Goal: Task Accomplishment & Management: Use online tool/utility

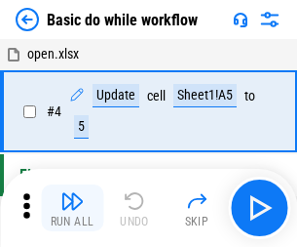
click at [72, 208] on img "button" at bounding box center [71, 200] width 23 height 23
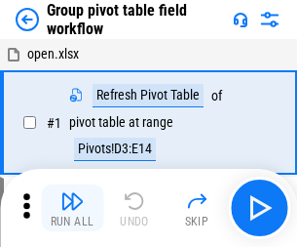
click at [72, 208] on img "button" at bounding box center [71, 200] width 23 height 23
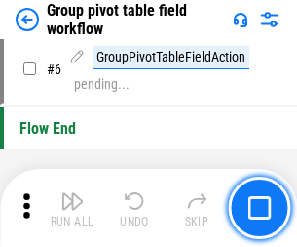
scroll to position [1006, 0]
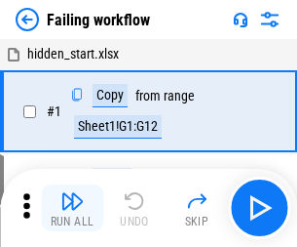
click at [72, 208] on img "button" at bounding box center [71, 200] width 23 height 23
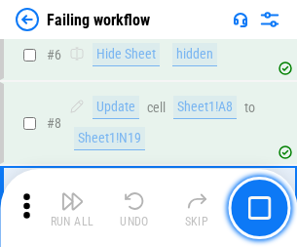
scroll to position [413, 0]
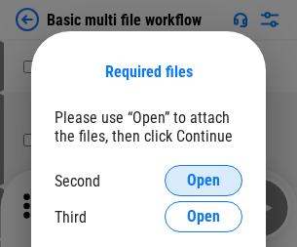
click at [204, 180] on span "Open" at bounding box center [203, 181] width 33 height 16
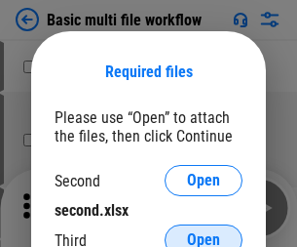
click at [204, 232] on span "Open" at bounding box center [203, 240] width 33 height 16
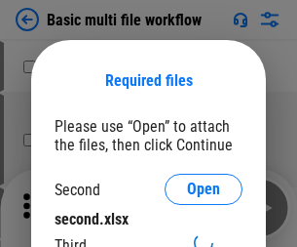
scroll to position [9, 0]
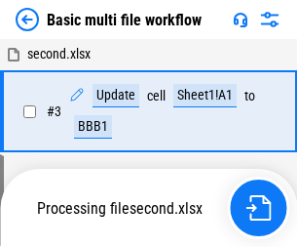
scroll to position [432, 0]
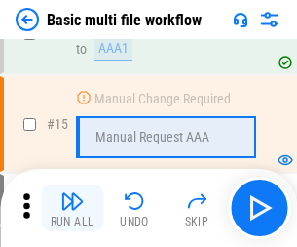
click at [72, 208] on img "button" at bounding box center [71, 200] width 23 height 23
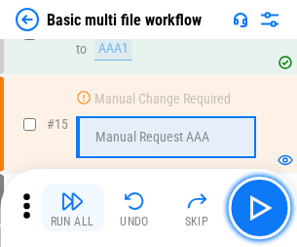
scroll to position [1298, 0]
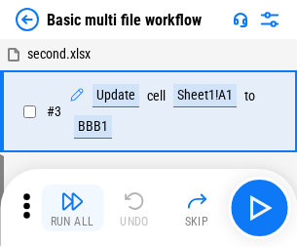
click at [72, 208] on img "button" at bounding box center [71, 200] width 23 height 23
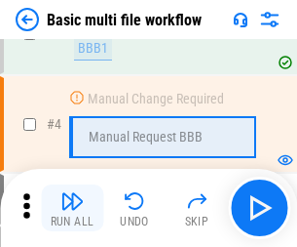
click at [72, 208] on img "button" at bounding box center [71, 200] width 23 height 23
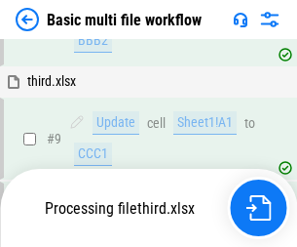
scroll to position [679, 0]
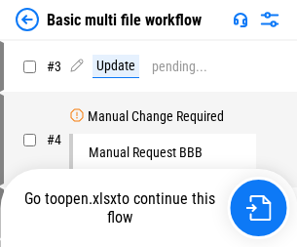
scroll to position [79, 0]
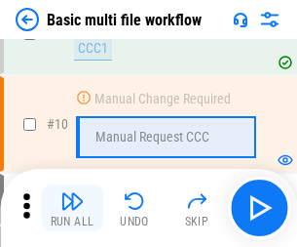
click at [72, 208] on img "button" at bounding box center [71, 200] width 23 height 23
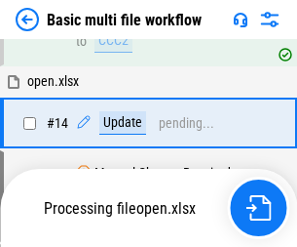
scroll to position [1020, 0]
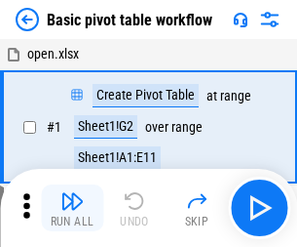
click at [72, 208] on img "button" at bounding box center [71, 200] width 23 height 23
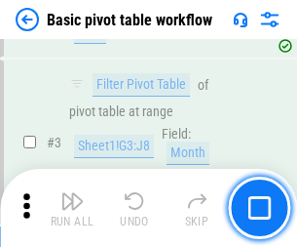
scroll to position [467, 0]
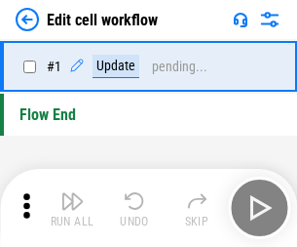
click at [72, 208] on img "button" at bounding box center [71, 200] width 23 height 23
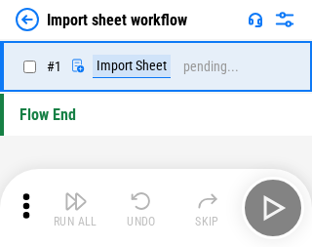
click at [72, 208] on img "button" at bounding box center [75, 200] width 23 height 23
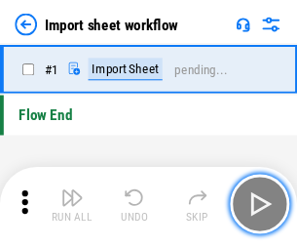
scroll to position [7, 0]
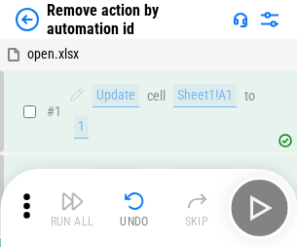
scroll to position [72, 0]
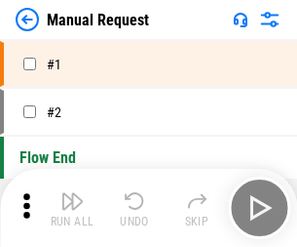
click at [72, 208] on img "button" at bounding box center [71, 200] width 23 height 23
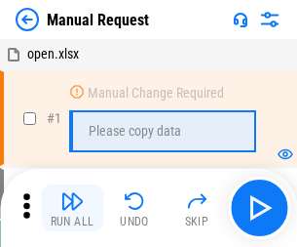
click at [72, 208] on img "button" at bounding box center [71, 200] width 23 height 23
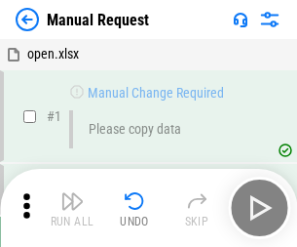
scroll to position [66, 0]
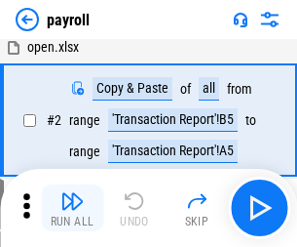
click at [72, 208] on img "button" at bounding box center [71, 200] width 23 height 23
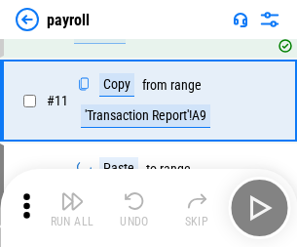
scroll to position [141, 0]
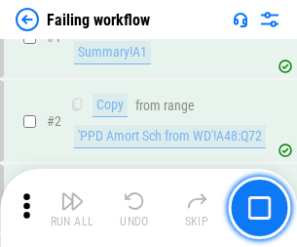
scroll to position [315, 0]
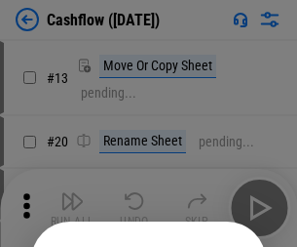
scroll to position [190, 0]
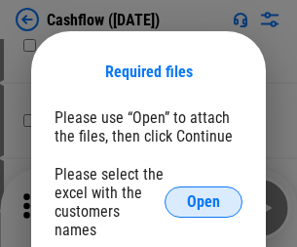
click at [204, 194] on span "Open" at bounding box center [203, 202] width 33 height 16
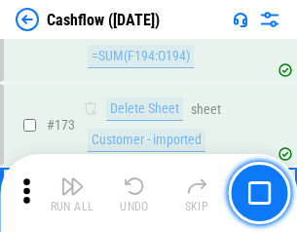
scroll to position [2064, 0]
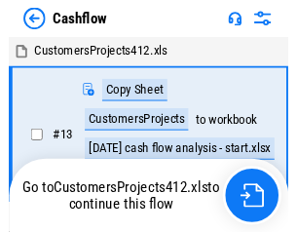
scroll to position [22, 0]
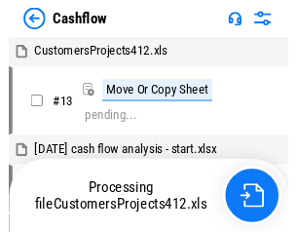
scroll to position [22, 0]
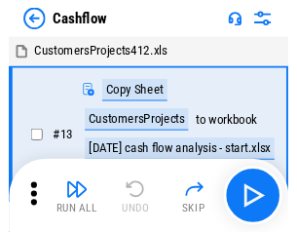
scroll to position [22, 0]
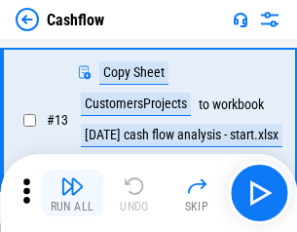
click at [72, 193] on img "button" at bounding box center [71, 186] width 23 height 23
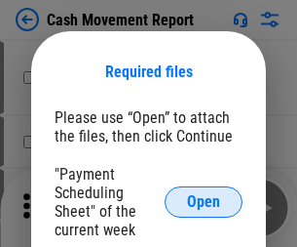
click at [204, 202] on span "Open" at bounding box center [203, 202] width 33 height 16
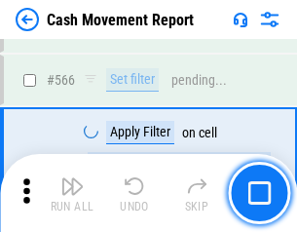
scroll to position [8938, 0]
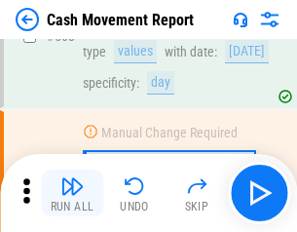
click at [72, 193] on img "button" at bounding box center [71, 186] width 23 height 23
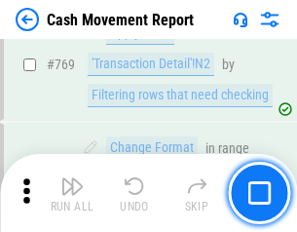
scroll to position [10837, 0]
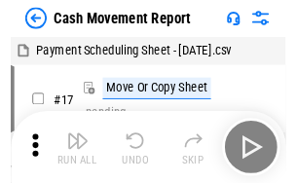
scroll to position [35, 0]
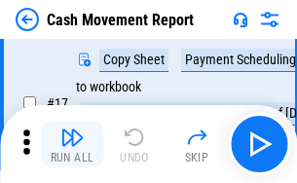
click at [72, 144] on img "button" at bounding box center [71, 137] width 23 height 23
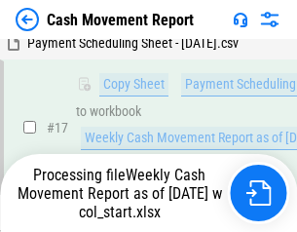
scroll to position [306, 0]
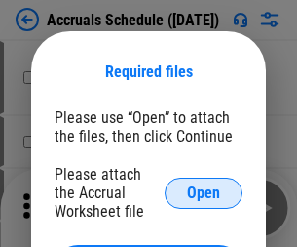
click at [204, 192] on span "Open" at bounding box center [203, 193] width 33 height 16
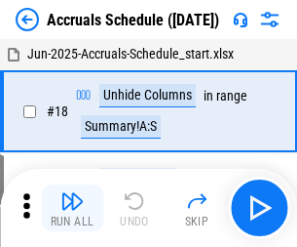
click at [72, 208] on img "button" at bounding box center [71, 200] width 23 height 23
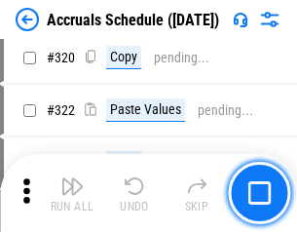
scroll to position [3628, 0]
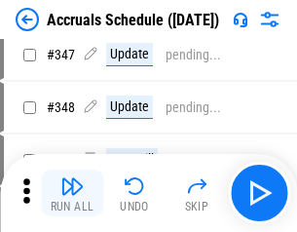
click at [72, 193] on img "button" at bounding box center [71, 186] width 23 height 23
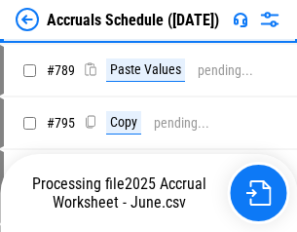
scroll to position [8192, 0]
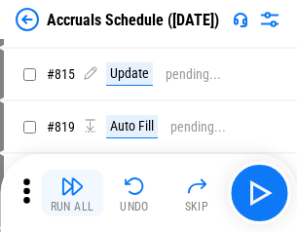
click at [72, 193] on img "button" at bounding box center [71, 186] width 23 height 23
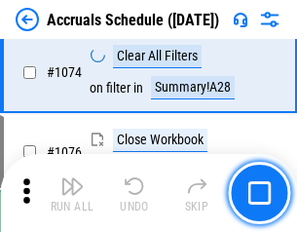
scroll to position [11681, 0]
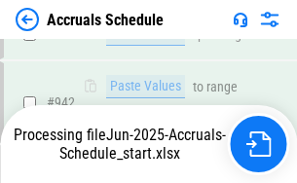
scroll to position [10516, 0]
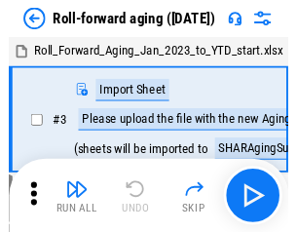
scroll to position [3, 0]
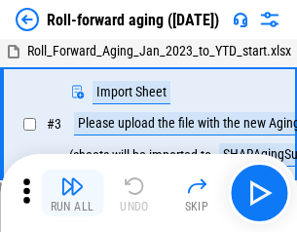
click at [72, 193] on img "button" at bounding box center [71, 186] width 23 height 23
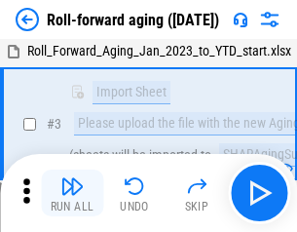
click at [72, 193] on img "button" at bounding box center [71, 186] width 23 height 23
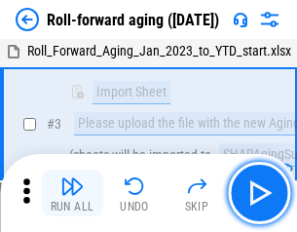
scroll to position [126, 0]
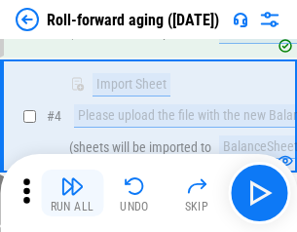
click at [72, 193] on img "button" at bounding box center [71, 186] width 23 height 23
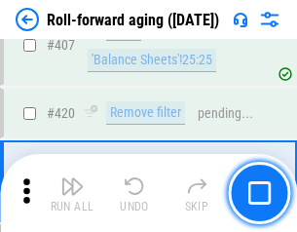
scroll to position [6763, 0]
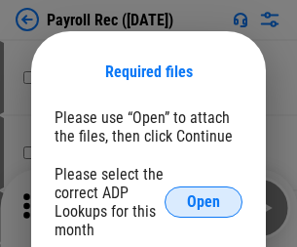
click at [204, 202] on span "Open" at bounding box center [203, 202] width 33 height 16
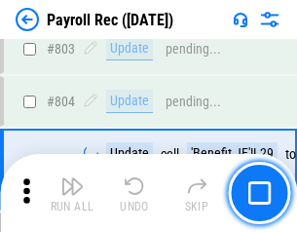
scroll to position [12390, 0]
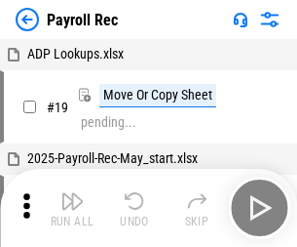
click at [72, 208] on img "button" at bounding box center [71, 200] width 23 height 23
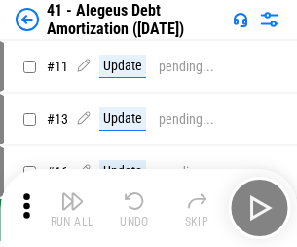
click at [72, 208] on img "button" at bounding box center [71, 200] width 23 height 23
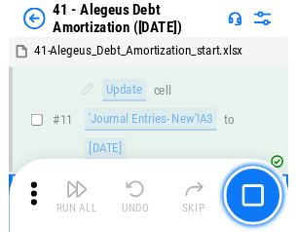
scroll to position [241, 0]
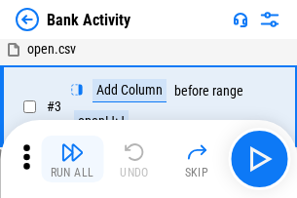
click at [72, 159] on img "button" at bounding box center [71, 151] width 23 height 23
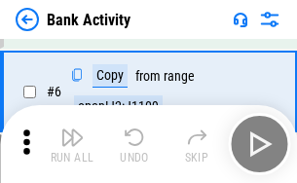
scroll to position [103, 0]
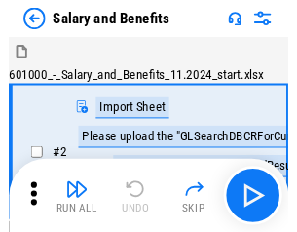
scroll to position [26, 0]
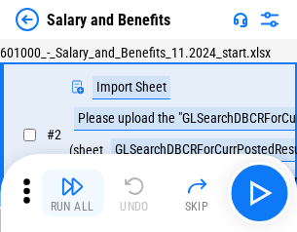
click at [72, 193] on img "button" at bounding box center [71, 186] width 23 height 23
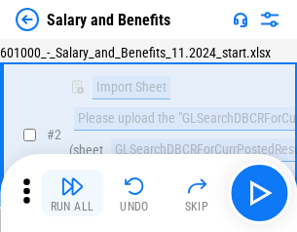
click at [72, 193] on img "button" at bounding box center [71, 186] width 23 height 23
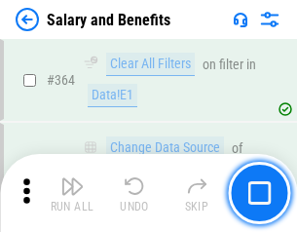
scroll to position [9184, 0]
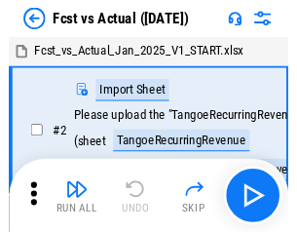
scroll to position [25, 0]
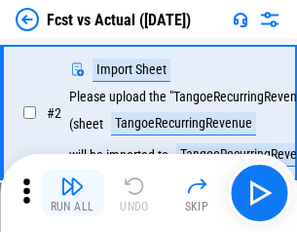
click at [72, 193] on img "button" at bounding box center [71, 186] width 23 height 23
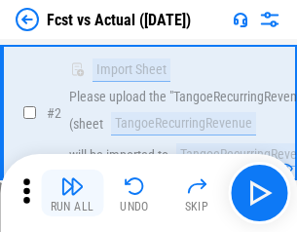
click at [72, 193] on img "button" at bounding box center [71, 186] width 23 height 23
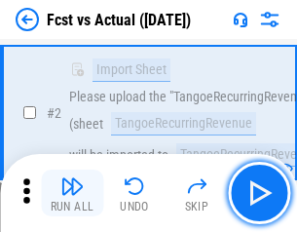
scroll to position [182, 0]
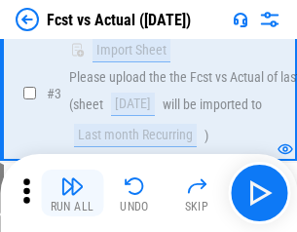
click at [72, 193] on img "button" at bounding box center [71, 186] width 23 height 23
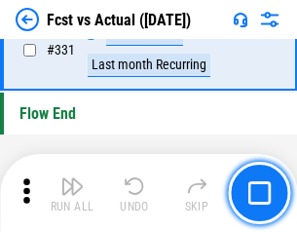
scroll to position [9335, 0]
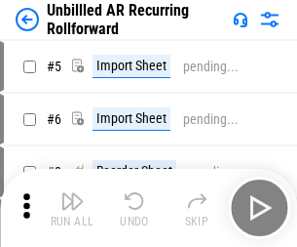
click at [72, 193] on img "button" at bounding box center [71, 200] width 23 height 23
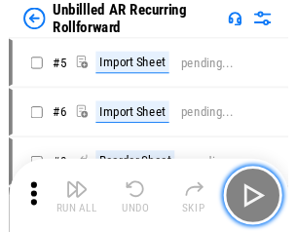
scroll to position [42, 0]
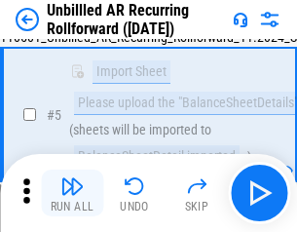
click at [72, 193] on img "button" at bounding box center [71, 186] width 23 height 23
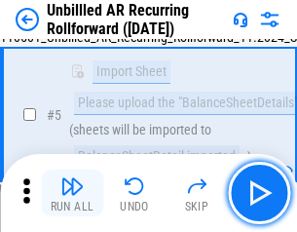
scroll to position [183, 0]
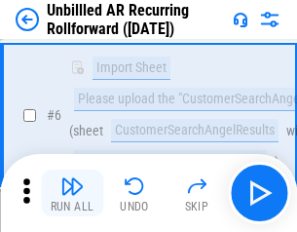
click at [72, 193] on img "button" at bounding box center [71, 186] width 23 height 23
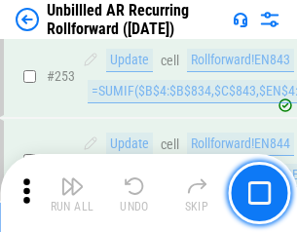
scroll to position [6624, 0]
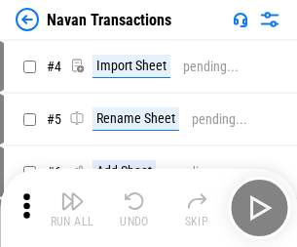
click at [72, 193] on img "button" at bounding box center [71, 200] width 23 height 23
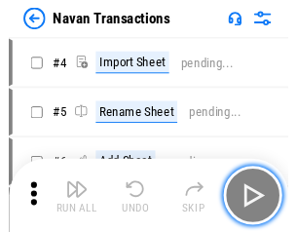
scroll to position [31, 0]
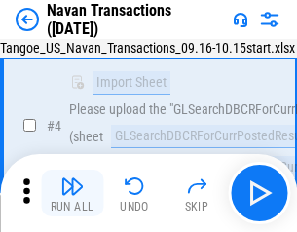
click at [72, 193] on img "button" at bounding box center [71, 186] width 23 height 23
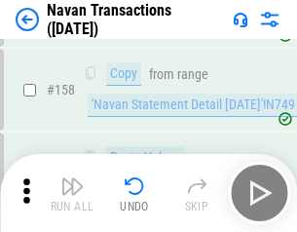
scroll to position [6323, 0]
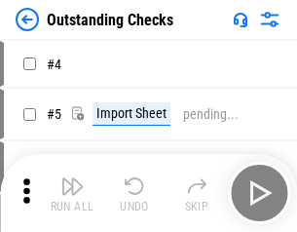
click at [72, 193] on img "button" at bounding box center [71, 186] width 23 height 23
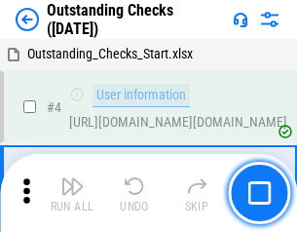
scroll to position [82, 0]
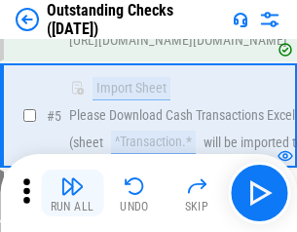
click at [72, 193] on img "button" at bounding box center [71, 186] width 23 height 23
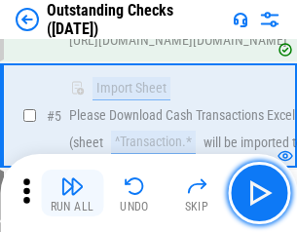
scroll to position [204, 0]
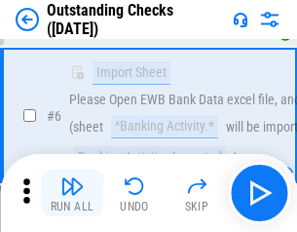
click at [72, 193] on img "button" at bounding box center [71, 186] width 23 height 23
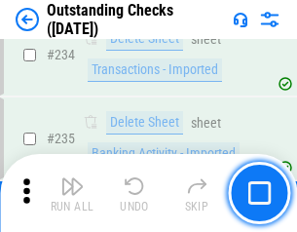
scroll to position [5922, 0]
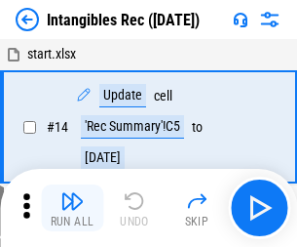
click at [72, 208] on img "button" at bounding box center [71, 200] width 23 height 23
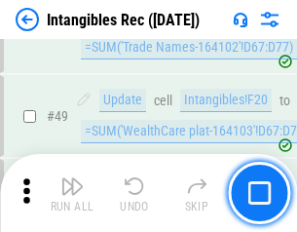
scroll to position [760, 0]
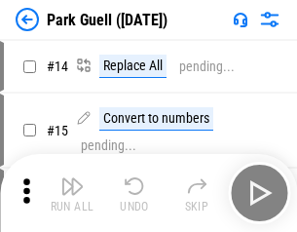
click at [72, 193] on img "button" at bounding box center [71, 186] width 23 height 23
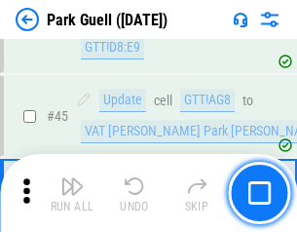
scroll to position [2439, 0]
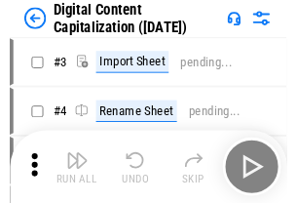
scroll to position [57, 0]
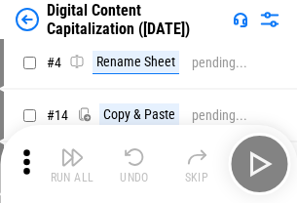
click at [72, 164] on img "button" at bounding box center [71, 156] width 23 height 23
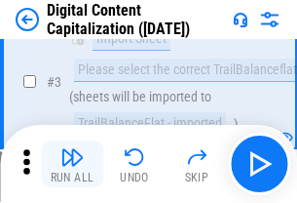
click at [72, 164] on img "button" at bounding box center [71, 156] width 23 height 23
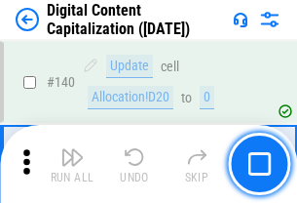
scroll to position [2068, 0]
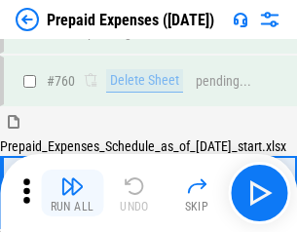
click at [72, 193] on img "button" at bounding box center [71, 186] width 23 height 23
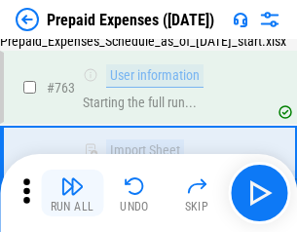
click at [72, 193] on img "button" at bounding box center [71, 186] width 23 height 23
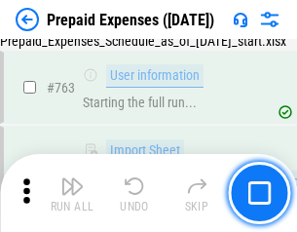
scroll to position [5520, 0]
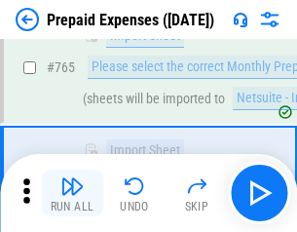
click at [72, 193] on img "button" at bounding box center [71, 186] width 23 height 23
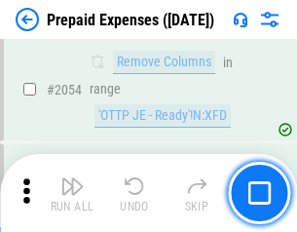
scroll to position [20386, 0]
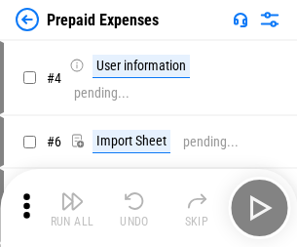
click at [72, 208] on img "button" at bounding box center [71, 200] width 23 height 23
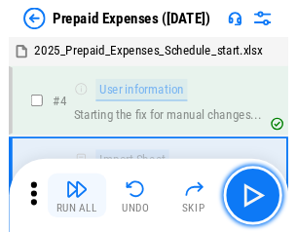
scroll to position [86, 0]
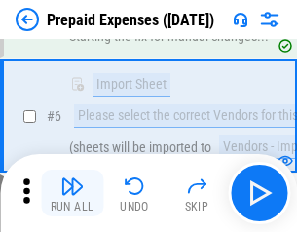
click at [72, 193] on img "button" at bounding box center [71, 186] width 23 height 23
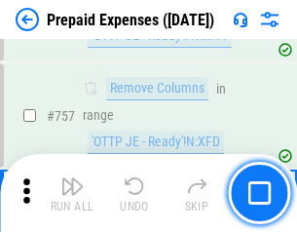
scroll to position [6949, 0]
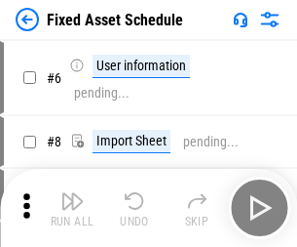
click at [72, 208] on img "button" at bounding box center [71, 200] width 23 height 23
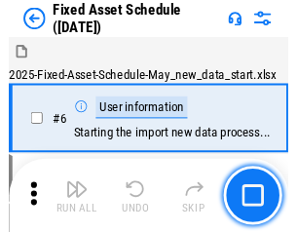
scroll to position [105, 0]
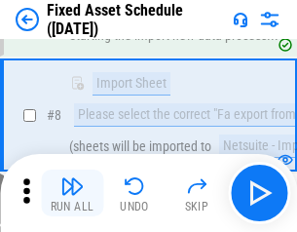
click at [72, 193] on img "button" at bounding box center [71, 186] width 23 height 23
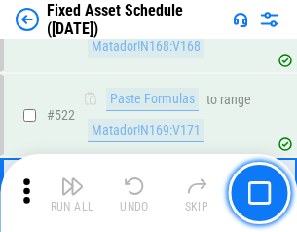
scroll to position [6778, 0]
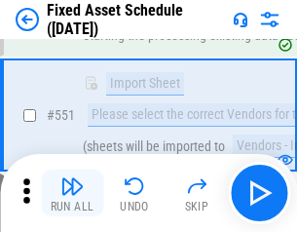
click at [72, 193] on img "button" at bounding box center [71, 186] width 23 height 23
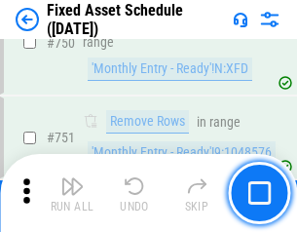
scroll to position [9508, 0]
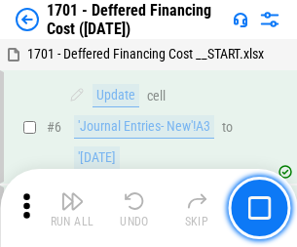
scroll to position [234, 0]
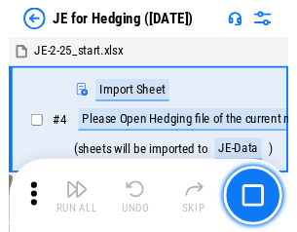
scroll to position [3, 0]
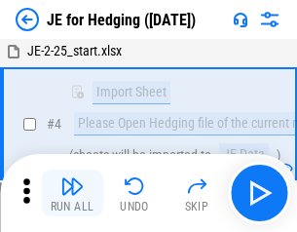
click at [72, 193] on img "button" at bounding box center [71, 186] width 23 height 23
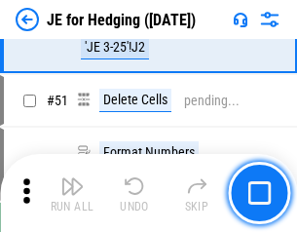
scroll to position [1263, 0]
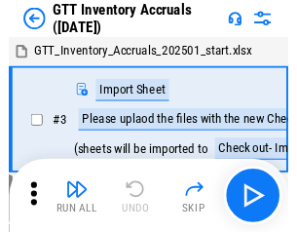
scroll to position [3, 0]
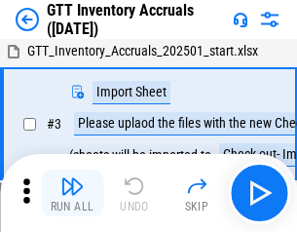
click at [72, 193] on img "button" at bounding box center [71, 186] width 23 height 23
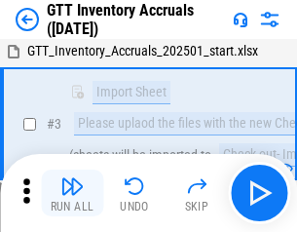
click at [72, 193] on img "button" at bounding box center [71, 186] width 23 height 23
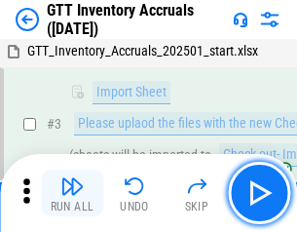
scroll to position [126, 0]
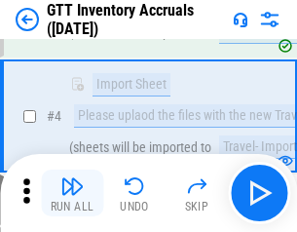
click at [72, 193] on img "button" at bounding box center [71, 186] width 23 height 23
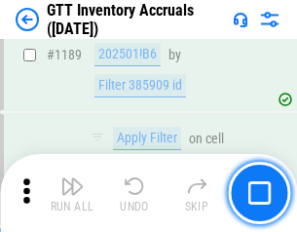
scroll to position [15925, 0]
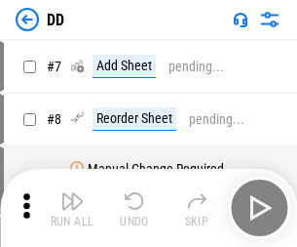
click at [72, 208] on img "button" at bounding box center [71, 200] width 23 height 23
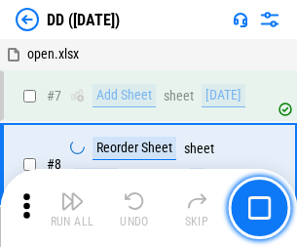
scroll to position [188, 0]
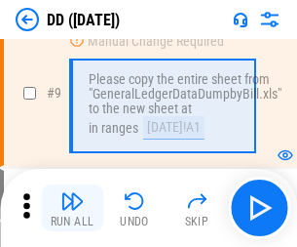
click at [72, 208] on img "button" at bounding box center [71, 200] width 23 height 23
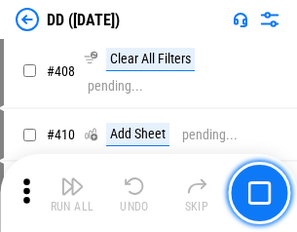
scroll to position [8726, 0]
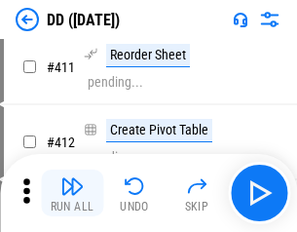
click at [72, 193] on img "button" at bounding box center [71, 186] width 23 height 23
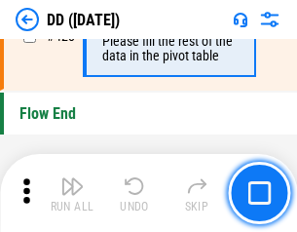
scroll to position [9334, 0]
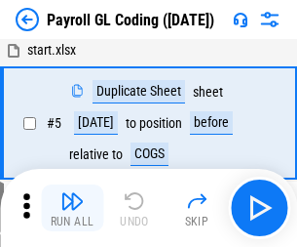
click at [72, 208] on img "button" at bounding box center [71, 200] width 23 height 23
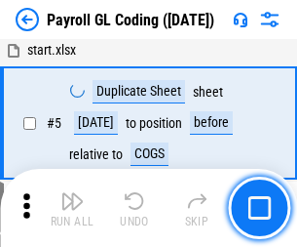
scroll to position [234, 0]
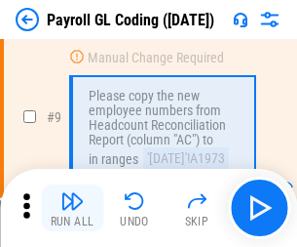
click at [72, 208] on img "button" at bounding box center [71, 200] width 23 height 23
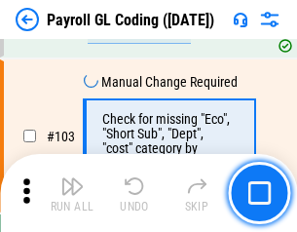
scroll to position [4575, 0]
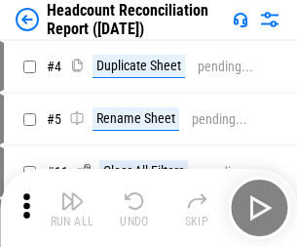
click at [72, 208] on img "button" at bounding box center [71, 200] width 23 height 23
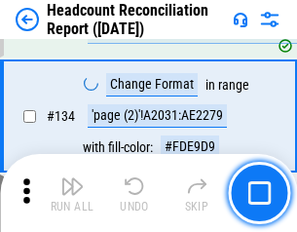
scroll to position [2344, 0]
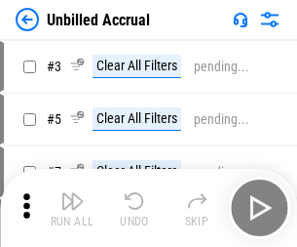
click at [72, 208] on img "button" at bounding box center [71, 200] width 23 height 23
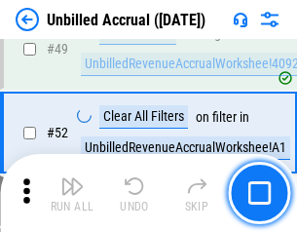
scroll to position [1769, 0]
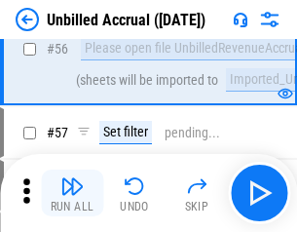
click at [72, 193] on img "button" at bounding box center [71, 186] width 23 height 23
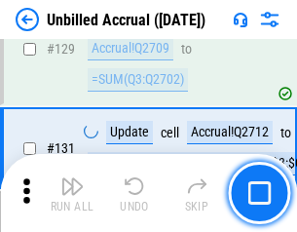
scroll to position [5809, 0]
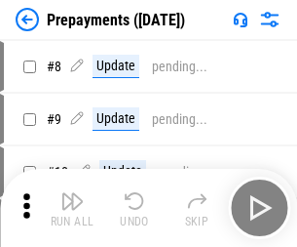
click at [72, 208] on img "button" at bounding box center [71, 200] width 23 height 23
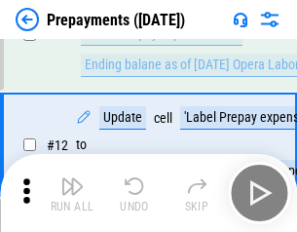
scroll to position [122, 0]
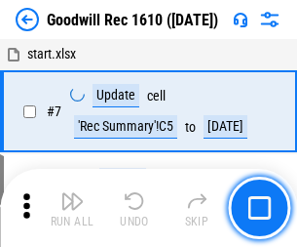
scroll to position [334, 0]
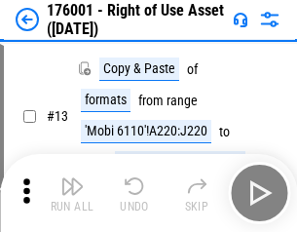
scroll to position [126, 0]
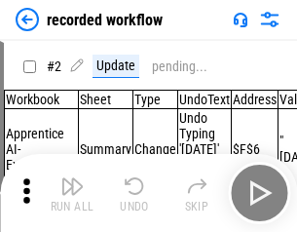
click at [72, 193] on img "button" at bounding box center [71, 186] width 23 height 23
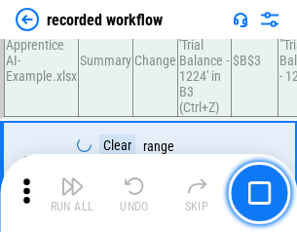
scroll to position [6096, 0]
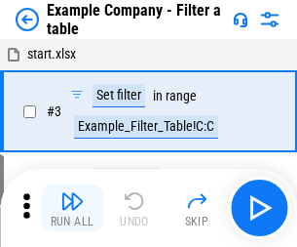
click at [72, 208] on img "button" at bounding box center [71, 200] width 23 height 23
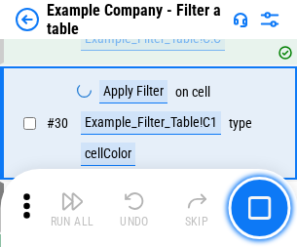
scroll to position [1785, 0]
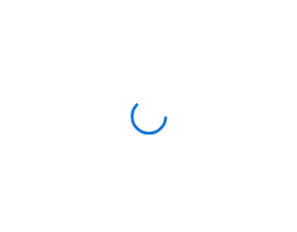
scroll to position [30, 0]
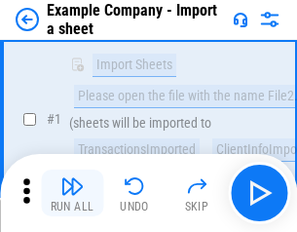
click at [72, 193] on img "button" at bounding box center [71, 186] width 23 height 23
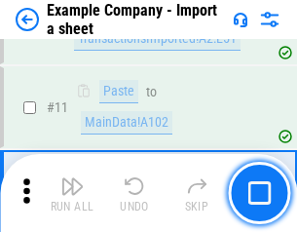
scroll to position [431, 0]
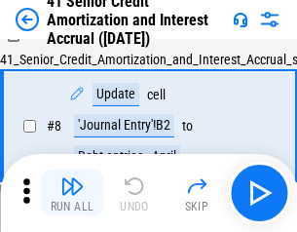
click at [72, 193] on img "button" at bounding box center [71, 186] width 23 height 23
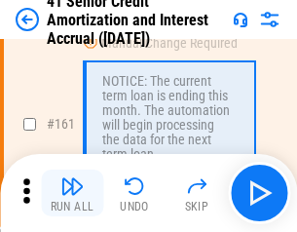
click at [72, 193] on img "button" at bounding box center [71, 186] width 23 height 23
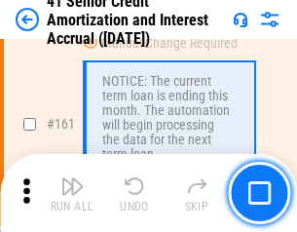
scroll to position [2086, 0]
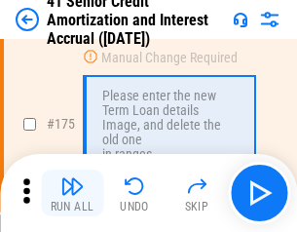
click at [72, 193] on img "button" at bounding box center [71, 186] width 23 height 23
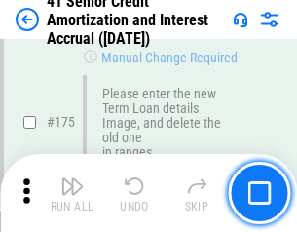
scroll to position [2284, 0]
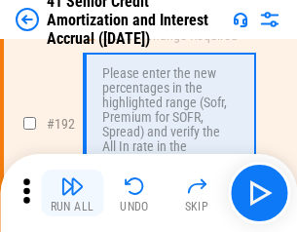
click at [72, 193] on img "button" at bounding box center [71, 186] width 23 height 23
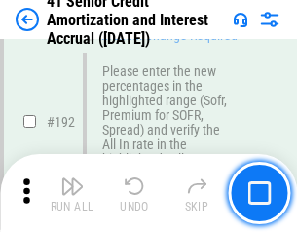
scroll to position [2489, 0]
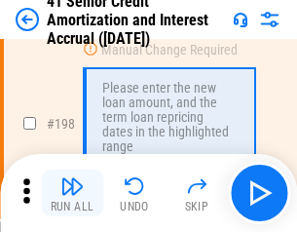
click at [72, 193] on img "button" at bounding box center [71, 186] width 23 height 23
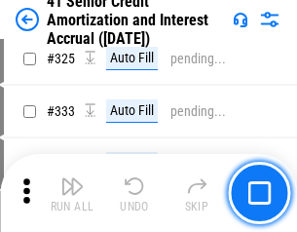
scroll to position [4982, 0]
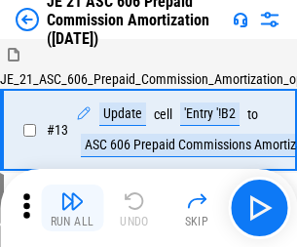
click at [72, 193] on img "button" at bounding box center [71, 200] width 23 height 23
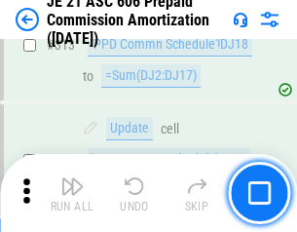
scroll to position [3641, 0]
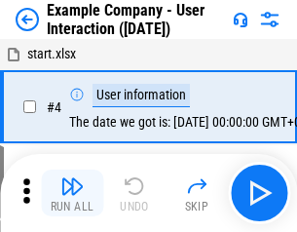
click at [72, 193] on img "button" at bounding box center [71, 186] width 23 height 23
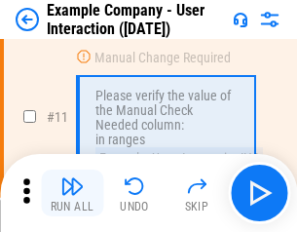
click at [72, 193] on img "button" at bounding box center [71, 186] width 23 height 23
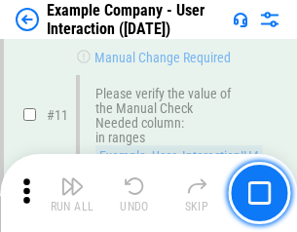
scroll to position [422, 0]
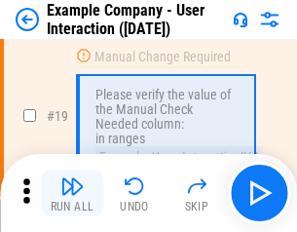
click at [72, 193] on img "button" at bounding box center [71, 186] width 23 height 23
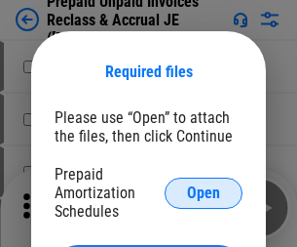
click at [204, 192] on span "Open" at bounding box center [203, 193] width 33 height 16
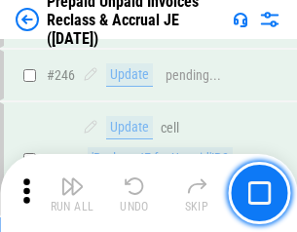
scroll to position [2633, 0]
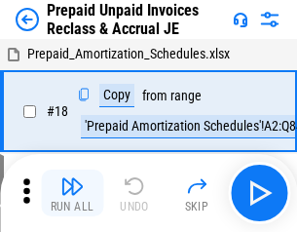
click at [72, 193] on img "button" at bounding box center [71, 186] width 23 height 23
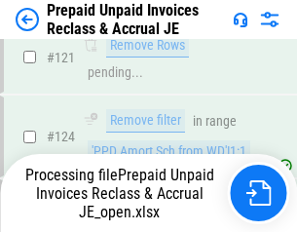
scroll to position [1414, 0]
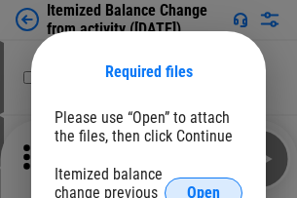
click at [204, 185] on span "Open" at bounding box center [203, 193] width 33 height 16
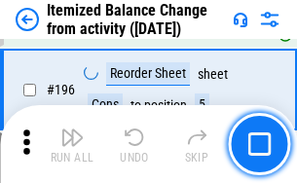
scroll to position [3753, 0]
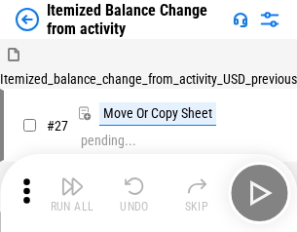
scroll to position [30, 0]
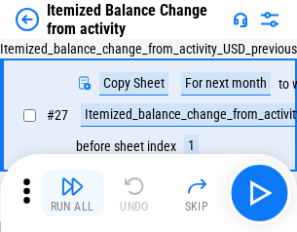
click at [72, 193] on img "button" at bounding box center [71, 186] width 23 height 23
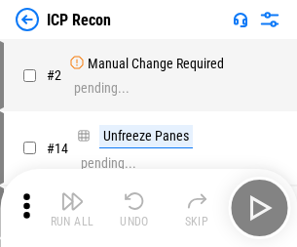
scroll to position [9, 0]
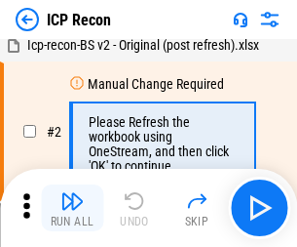
click at [72, 208] on img "button" at bounding box center [71, 200] width 23 height 23
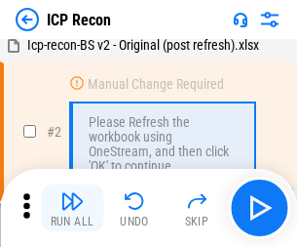
click at [72, 208] on img "button" at bounding box center [71, 200] width 23 height 23
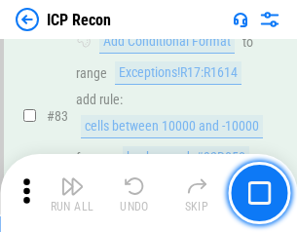
scroll to position [1911, 0]
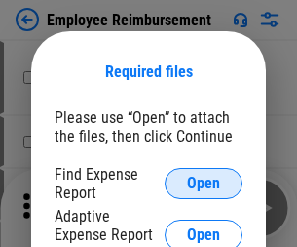
click at [204, 183] on span "Open" at bounding box center [203, 184] width 33 height 16
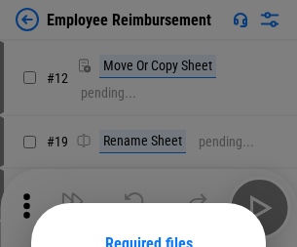
scroll to position [172, 0]
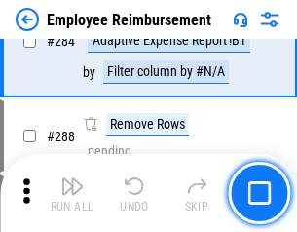
scroll to position [5301, 0]
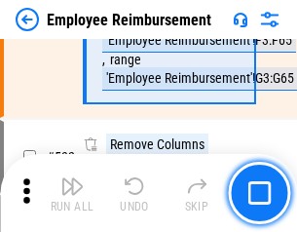
click at [72, 193] on img "button" at bounding box center [71, 186] width 23 height 23
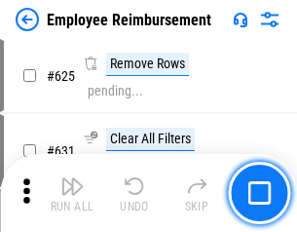
scroll to position [11677, 0]
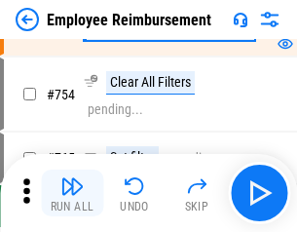
click at [72, 193] on img "button" at bounding box center [71, 186] width 23 height 23
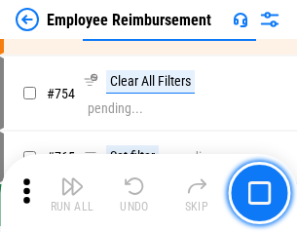
click at [72, 193] on img "button" at bounding box center [71, 186] width 23 height 23
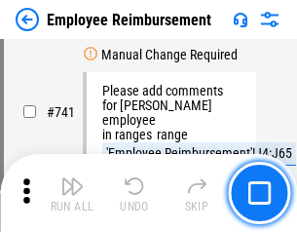
scroll to position [13683, 0]
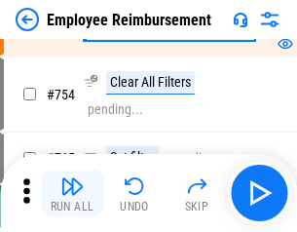
click at [72, 193] on img "button" at bounding box center [71, 186] width 23 height 23
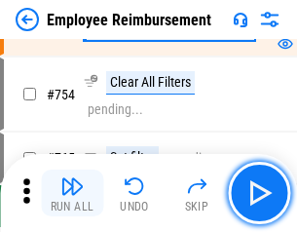
click at [72, 193] on img "button" at bounding box center [71, 186] width 23 height 23
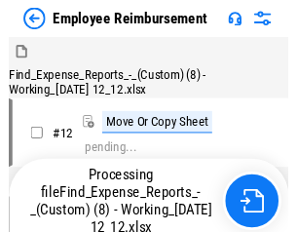
scroll to position [66, 0]
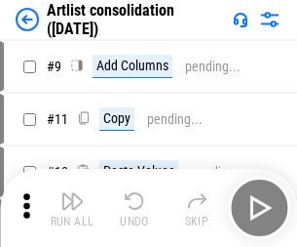
click at [72, 208] on img "button" at bounding box center [71, 200] width 23 height 23
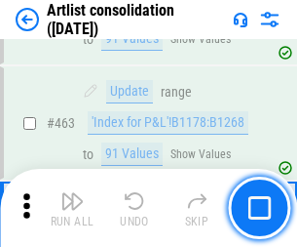
scroll to position [8540, 0]
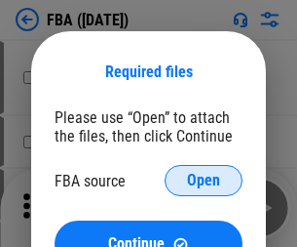
click at [204, 180] on span "Open" at bounding box center [203, 181] width 33 height 16
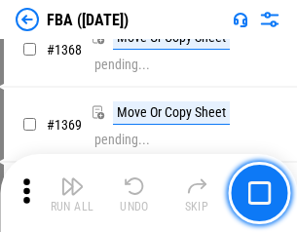
scroll to position [20945, 0]
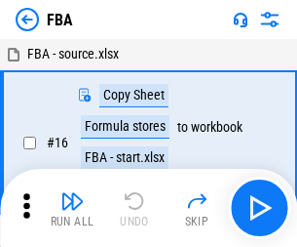
scroll to position [20, 0]
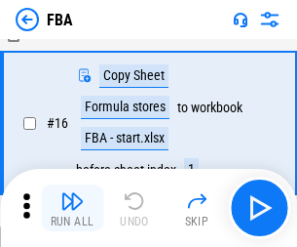
click at [72, 208] on img "button" at bounding box center [71, 200] width 23 height 23
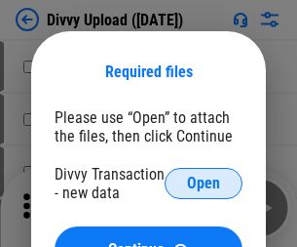
click at [204, 183] on span "Open" at bounding box center [203, 184] width 33 height 16
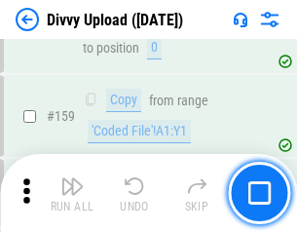
scroll to position [2020, 0]
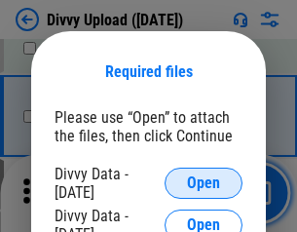
click at [204, 183] on span "Open" at bounding box center [203, 184] width 33 height 16
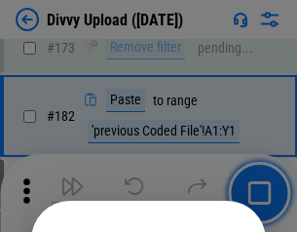
scroll to position [2189, 0]
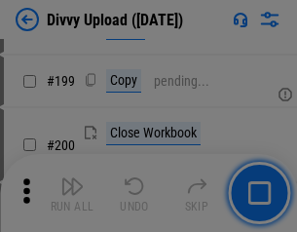
scroll to position [2836, 0]
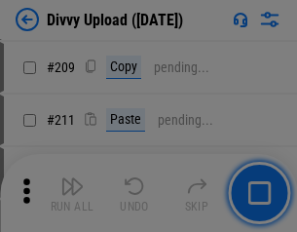
scroll to position [3313, 0]
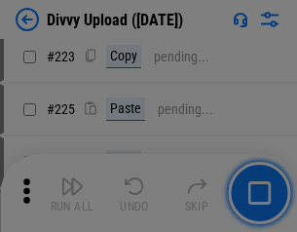
scroll to position [3892, 0]
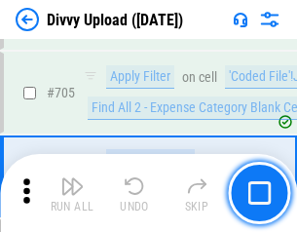
scroll to position [13341, 0]
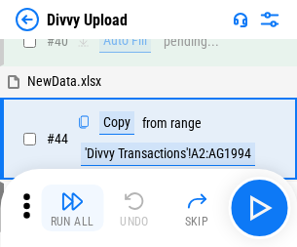
click at [72, 208] on img "button" at bounding box center [71, 200] width 23 height 23
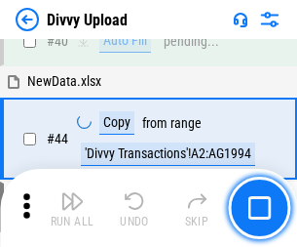
scroll to position [215, 0]
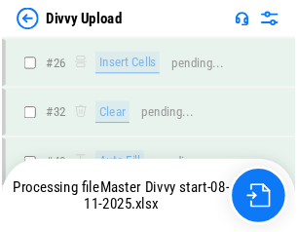
scroll to position [2020, 0]
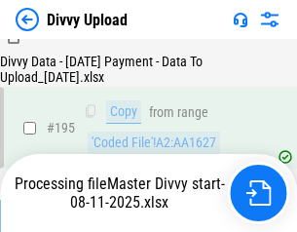
scroll to position [2726, 0]
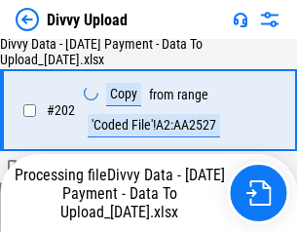
scroll to position [3156, 0]
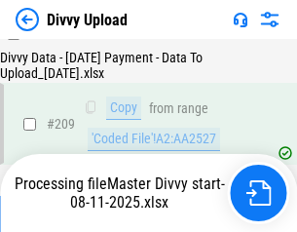
scroll to position [3586, 0]
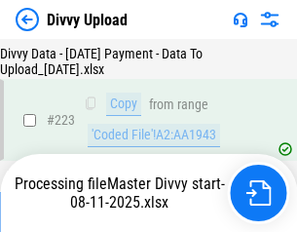
scroll to position [4446, 0]
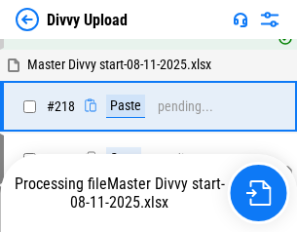
scroll to position [4333, 0]
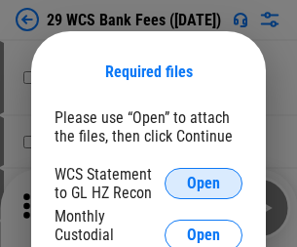
click at [204, 183] on span "Open" at bounding box center [203, 184] width 33 height 16
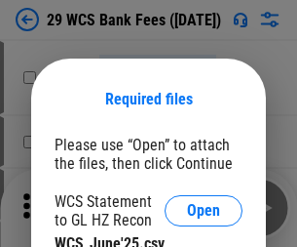
scroll to position [27, 0]
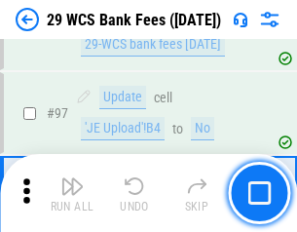
scroll to position [1901, 0]
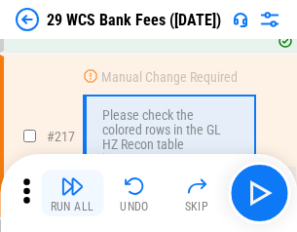
click at [72, 193] on img "button" at bounding box center [71, 186] width 23 height 23
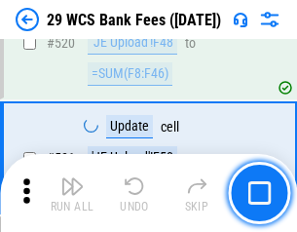
scroll to position [10065, 0]
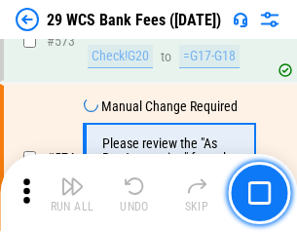
click at [72, 193] on img "button" at bounding box center [71, 186] width 23 height 23
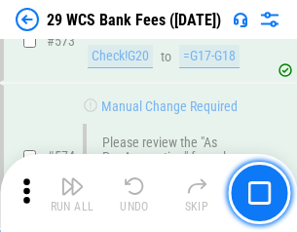
scroll to position [10800, 0]
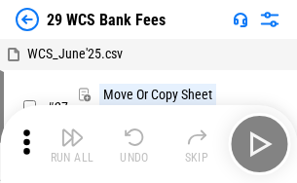
scroll to position [35, 0]
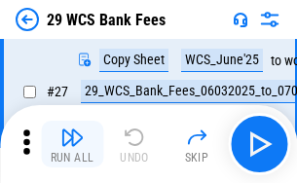
click at [72, 144] on img "button" at bounding box center [71, 137] width 23 height 23
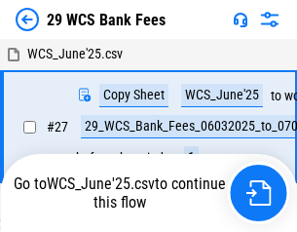
scroll to position [11, 0]
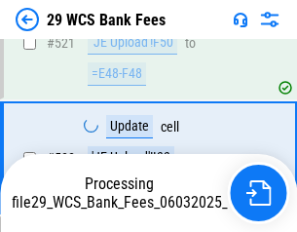
scroll to position [10664, 0]
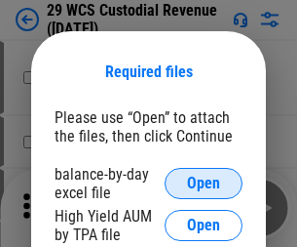
click at [204, 183] on span "Open" at bounding box center [203, 184] width 33 height 16
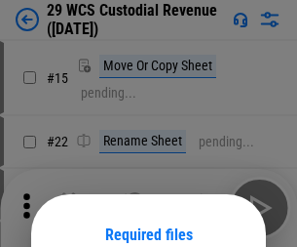
scroll to position [163, 0]
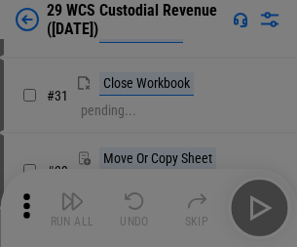
scroll to position [418, 0]
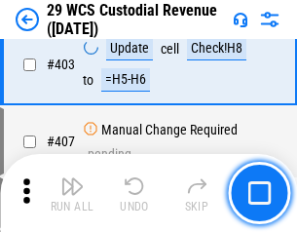
scroll to position [9033, 0]
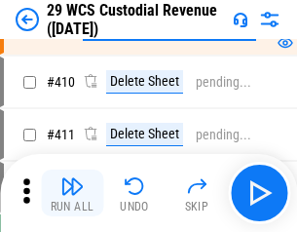
click at [72, 193] on img "button" at bounding box center [71, 186] width 23 height 23
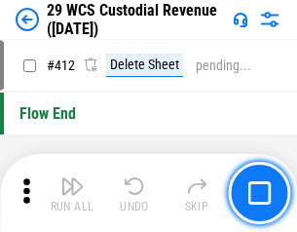
scroll to position [9314, 0]
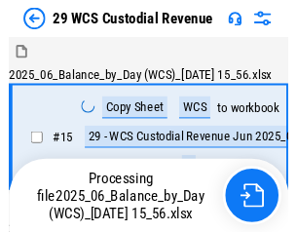
scroll to position [47, 0]
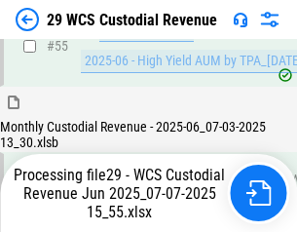
scroll to position [2037, 0]
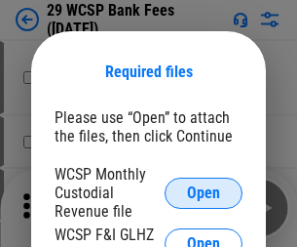
click at [204, 192] on span "Open" at bounding box center [203, 193] width 33 height 16
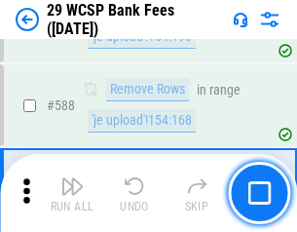
scroll to position [7676, 0]
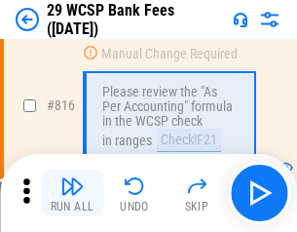
click at [72, 193] on img "button" at bounding box center [71, 186] width 23 height 23
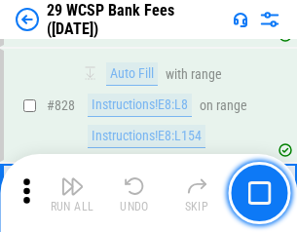
scroll to position [12374, 0]
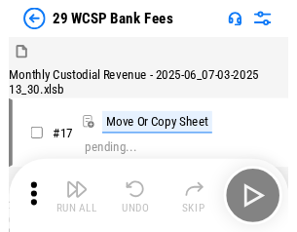
scroll to position [47, 0]
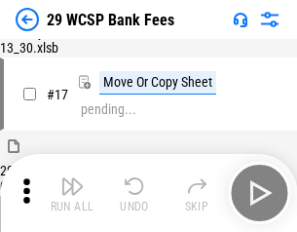
click at [72, 193] on img "button" at bounding box center [71, 186] width 23 height 23
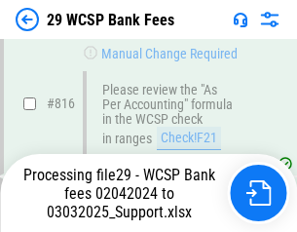
scroll to position [11892, 0]
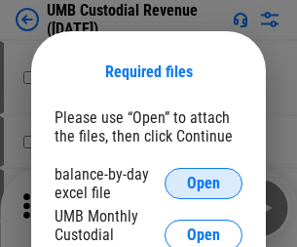
click at [204, 183] on span "Open" at bounding box center [203, 184] width 33 height 16
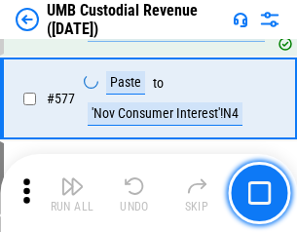
scroll to position [9095, 0]
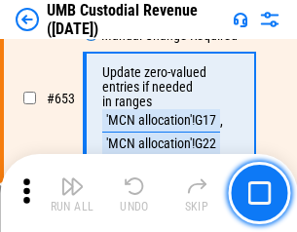
click at [72, 193] on img "button" at bounding box center [71, 186] width 23 height 23
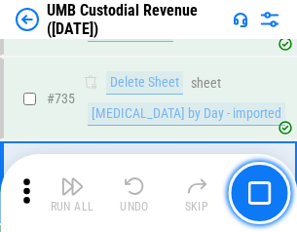
scroll to position [11925, 0]
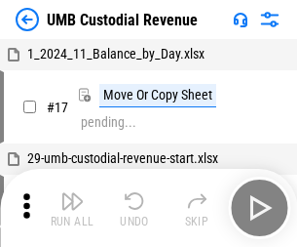
scroll to position [15, 0]
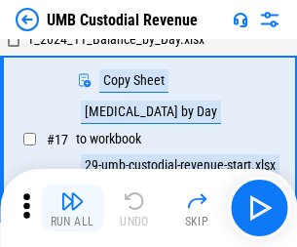
click at [72, 208] on img "button" at bounding box center [71, 200] width 23 height 23
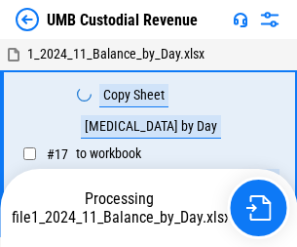
scroll to position [15, 0]
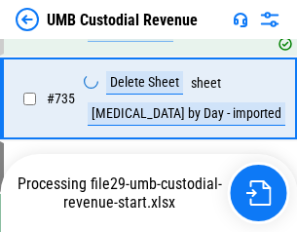
scroll to position [11880, 0]
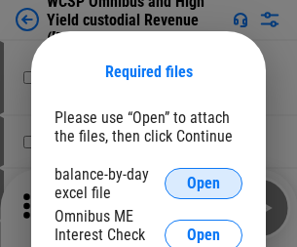
click at [204, 183] on span "Open" at bounding box center [203, 184] width 33 height 16
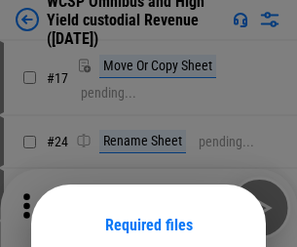
scroll to position [153, 0]
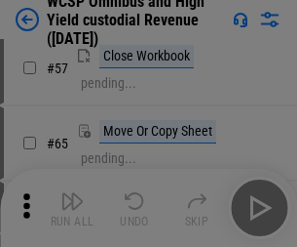
scroll to position [850, 0]
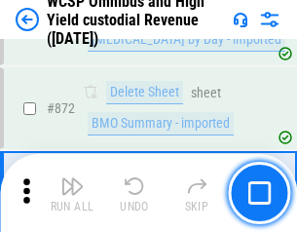
scroll to position [16506, 0]
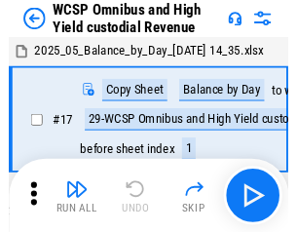
scroll to position [11, 0]
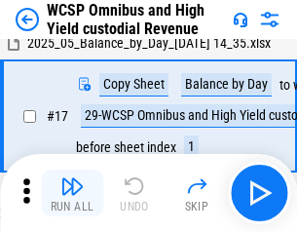
click at [72, 193] on img "button" at bounding box center [71, 186] width 23 height 23
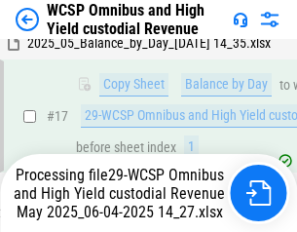
scroll to position [406, 0]
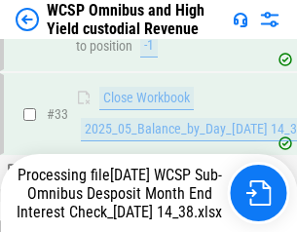
scroll to position [866, 0]
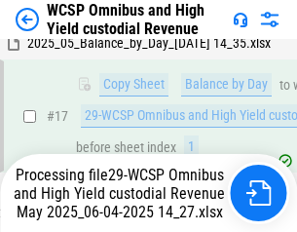
scroll to position [406, 0]
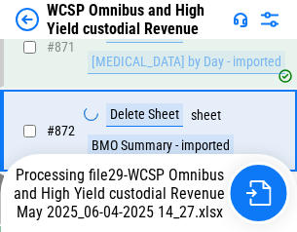
scroll to position [16461, 0]
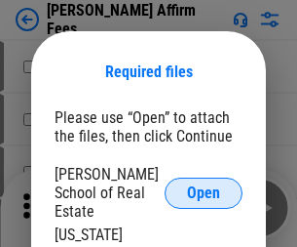
click at [204, 185] on span "Open" at bounding box center [203, 193] width 33 height 16
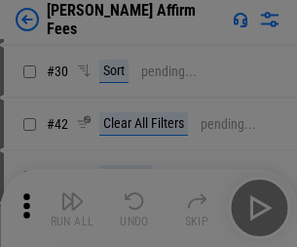
scroll to position [397, 0]
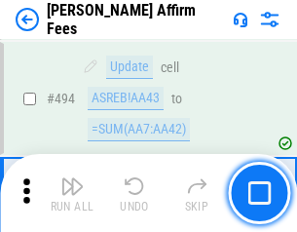
scroll to position [5303, 0]
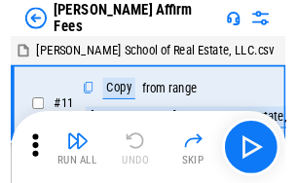
scroll to position [20, 0]
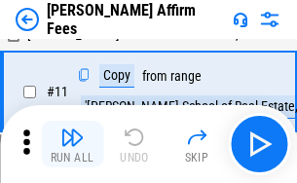
click at [72, 144] on img "button" at bounding box center [71, 137] width 23 height 23
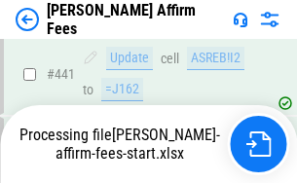
scroll to position [5115, 0]
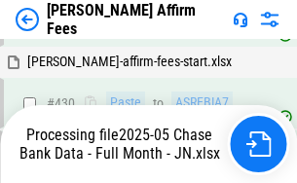
scroll to position [5144, 0]
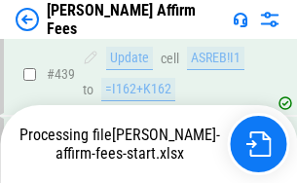
scroll to position [5115, 0]
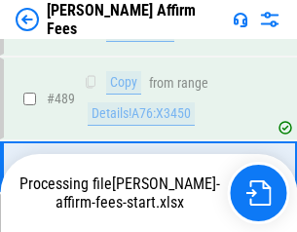
scroll to position [5090, 0]
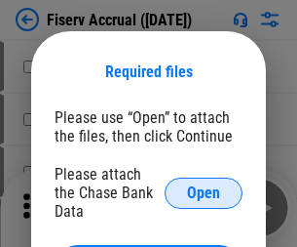
click at [204, 185] on span "Open" at bounding box center [203, 193] width 33 height 16
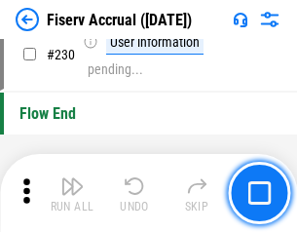
scroll to position [6180, 0]
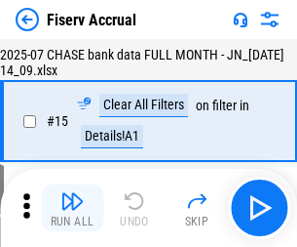
click at [72, 208] on img "button" at bounding box center [71, 200] width 23 height 23
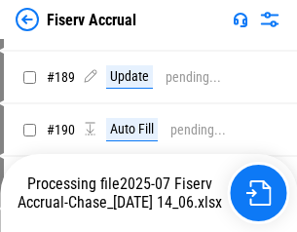
scroll to position [5012, 0]
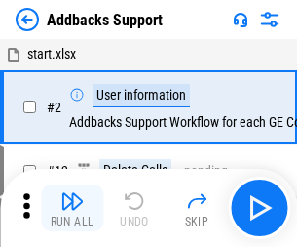
click at [72, 193] on img "button" at bounding box center [71, 200] width 23 height 23
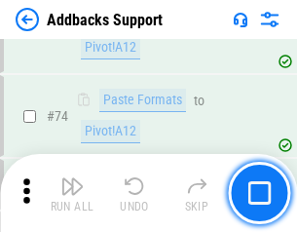
scroll to position [1420, 0]
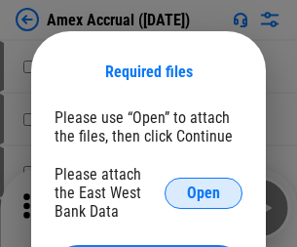
click at [204, 192] on span "Open" at bounding box center [203, 193] width 33 height 16
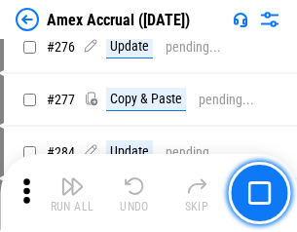
scroll to position [5077, 0]
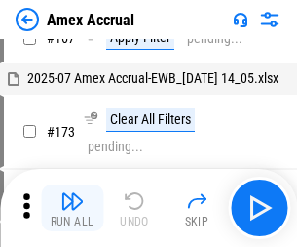
click at [72, 208] on img "button" at bounding box center [71, 200] width 23 height 23
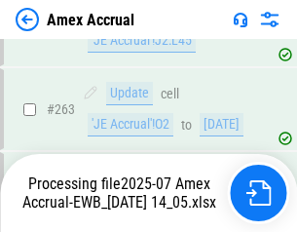
scroll to position [5455, 0]
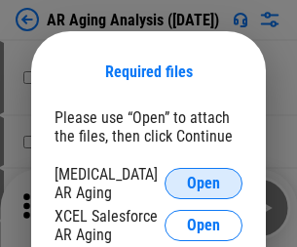
click at [204, 180] on span "Open" at bounding box center [203, 184] width 33 height 16
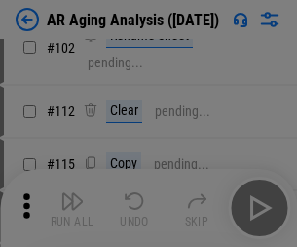
scroll to position [268, 0]
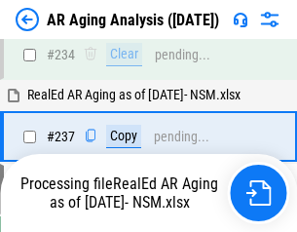
scroll to position [3023, 0]
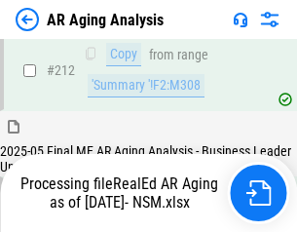
scroll to position [2932, 0]
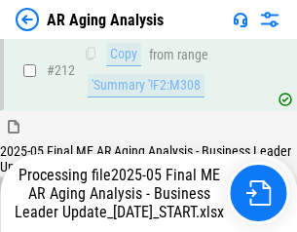
scroll to position [3001, 0]
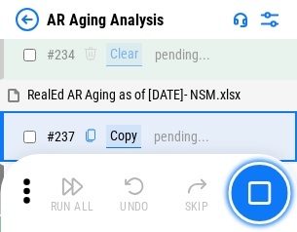
scroll to position [3001, 0]
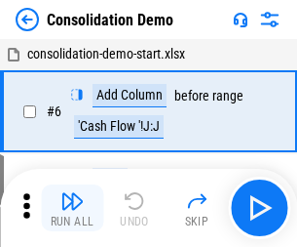
click at [72, 208] on img "button" at bounding box center [71, 200] width 23 height 23
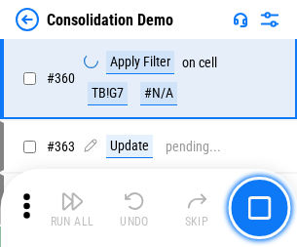
scroll to position [6537, 0]
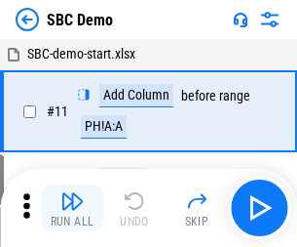
click at [72, 208] on img "button" at bounding box center [71, 200] width 23 height 23
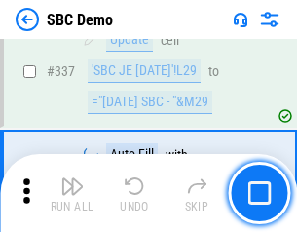
scroll to position [5130, 0]
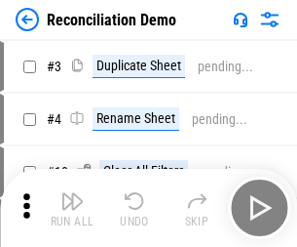
click at [72, 208] on img "button" at bounding box center [71, 200] width 23 height 23
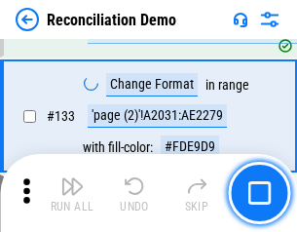
scroll to position [2316, 0]
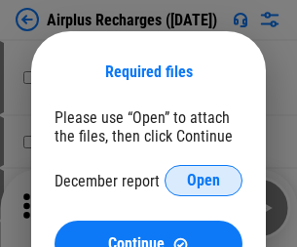
click at [204, 180] on span "Open" at bounding box center [203, 181] width 33 height 16
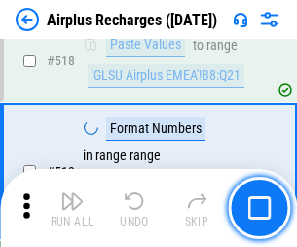
scroll to position [8392, 0]
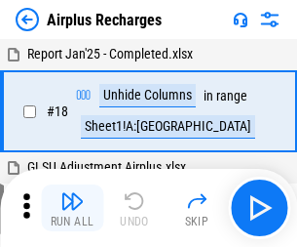
click at [72, 208] on img "button" at bounding box center [71, 200] width 23 height 23
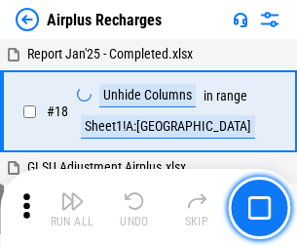
scroll to position [86, 0]
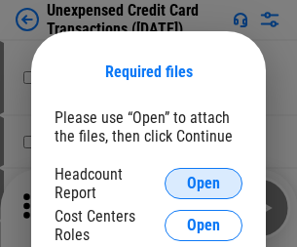
click at [204, 183] on span "Open" at bounding box center [203, 184] width 33 height 16
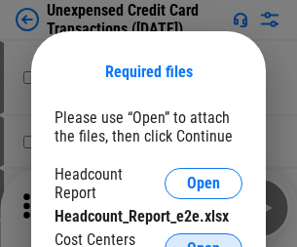
click at [204, 241] on span "Open" at bounding box center [203, 249] width 33 height 16
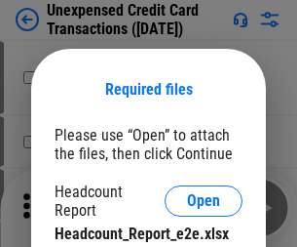
scroll to position [18, 0]
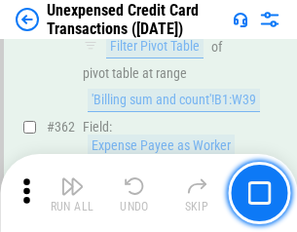
scroll to position [5015, 0]
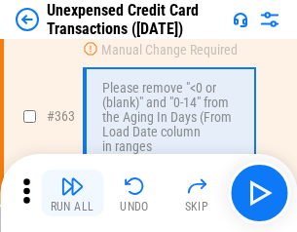
click at [72, 193] on img "button" at bounding box center [71, 186] width 23 height 23
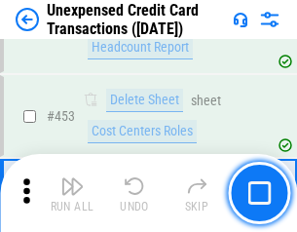
scroll to position [6652, 0]
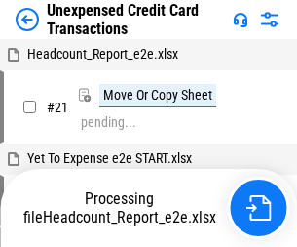
scroll to position [30, 0]
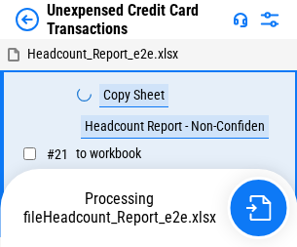
scroll to position [30, 0]
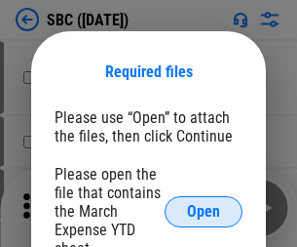
click at [204, 211] on span "Open" at bounding box center [203, 212] width 33 height 16
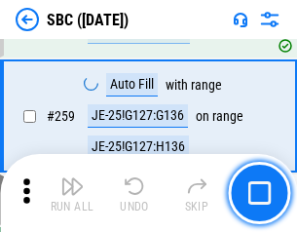
scroll to position [3811, 0]
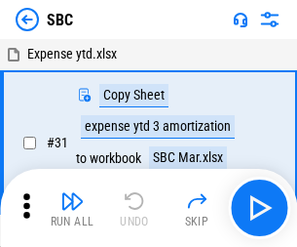
scroll to position [20, 0]
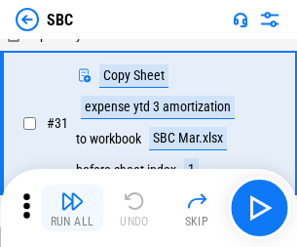
click at [72, 208] on img "button" at bounding box center [71, 200] width 23 height 23
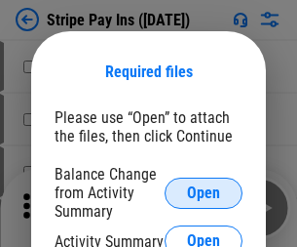
click at [204, 192] on span "Open" at bounding box center [203, 193] width 33 height 16
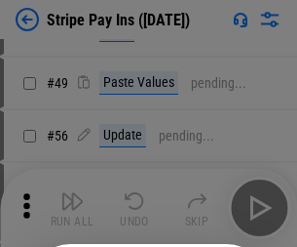
scroll to position [354, 0]
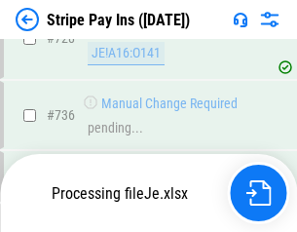
scroll to position [10269, 0]
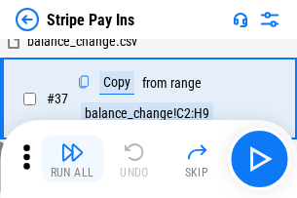
click at [72, 159] on img "button" at bounding box center [71, 151] width 23 height 23
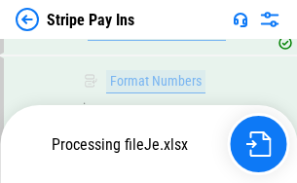
scroll to position [10227, 0]
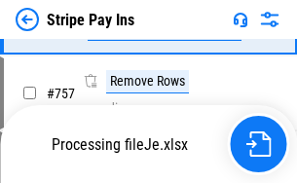
scroll to position [10227, 0]
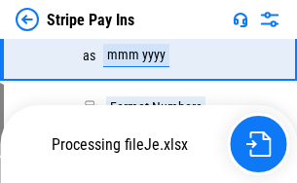
scroll to position [10227, 0]
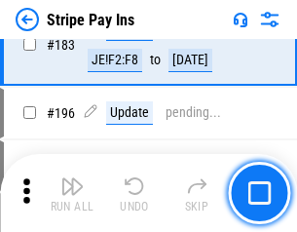
scroll to position [2640, 0]
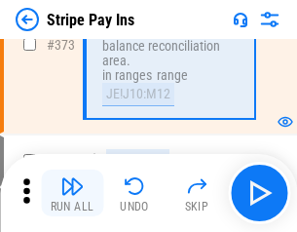
click at [72, 193] on img "button" at bounding box center [71, 186] width 23 height 23
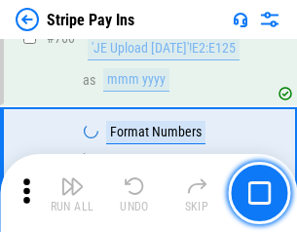
scroll to position [10202, 0]
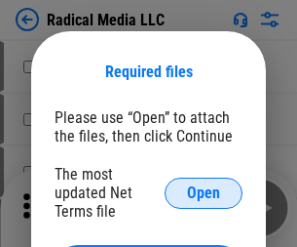
click at [204, 192] on span "Open" at bounding box center [203, 193] width 33 height 16
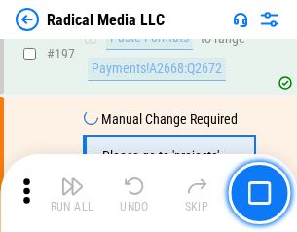
scroll to position [4511, 0]
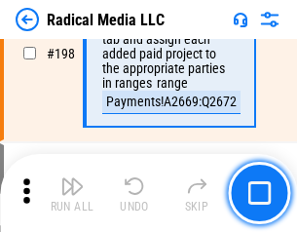
click at [72, 193] on img "button" at bounding box center [71, 186] width 23 height 23
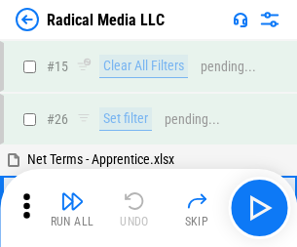
scroll to position [109, 0]
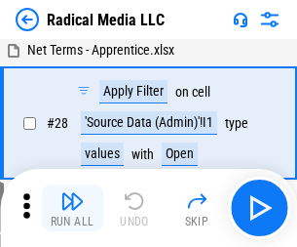
click at [72, 208] on img "button" at bounding box center [71, 200] width 23 height 23
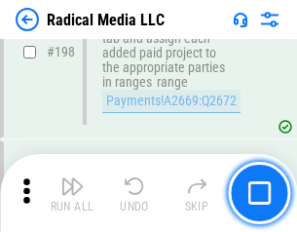
scroll to position [4889, 0]
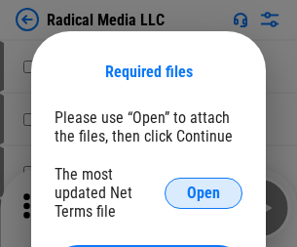
click at [204, 192] on span "Open" at bounding box center [203, 193] width 33 height 16
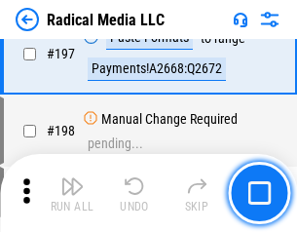
scroll to position [4511, 0]
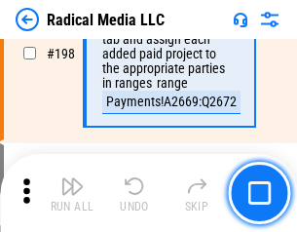
click at [72, 193] on img "button" at bounding box center [71, 186] width 23 height 23
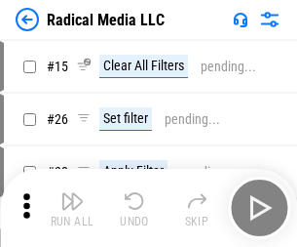
scroll to position [109, 0]
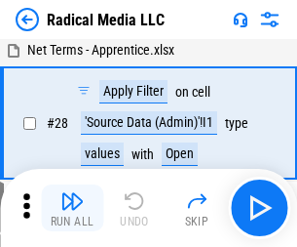
click at [72, 208] on img "button" at bounding box center [71, 200] width 23 height 23
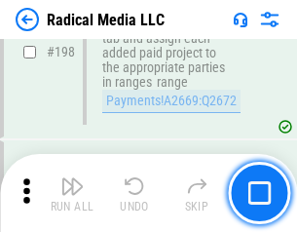
scroll to position [4889, 0]
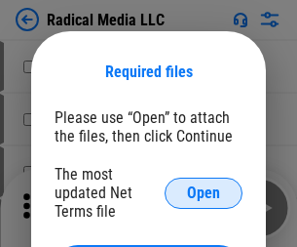
click at [204, 192] on span "Open" at bounding box center [203, 193] width 33 height 16
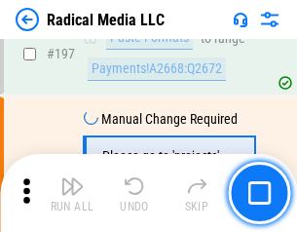
scroll to position [4511, 0]
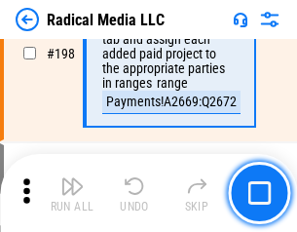
click at [72, 193] on img "button" at bounding box center [71, 186] width 23 height 23
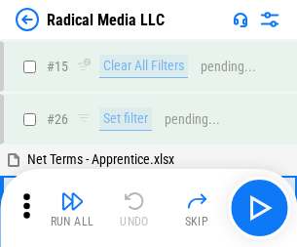
scroll to position [109, 0]
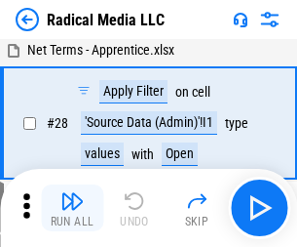
click at [72, 208] on img "button" at bounding box center [71, 200] width 23 height 23
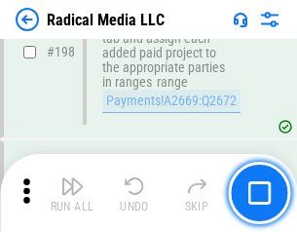
scroll to position [4889, 0]
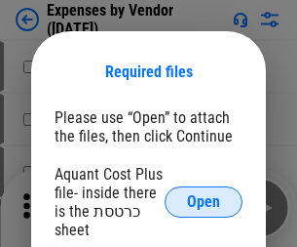
click at [204, 202] on span "Open" at bounding box center [203, 202] width 33 height 16
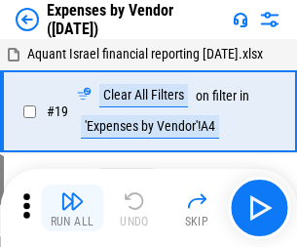
click at [72, 208] on img "button" at bounding box center [71, 200] width 23 height 23
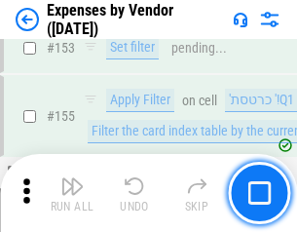
scroll to position [1437, 0]
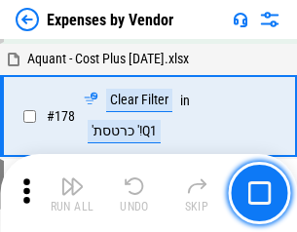
scroll to position [1521, 0]
